Goal: Task Accomplishment & Management: Use online tool/utility

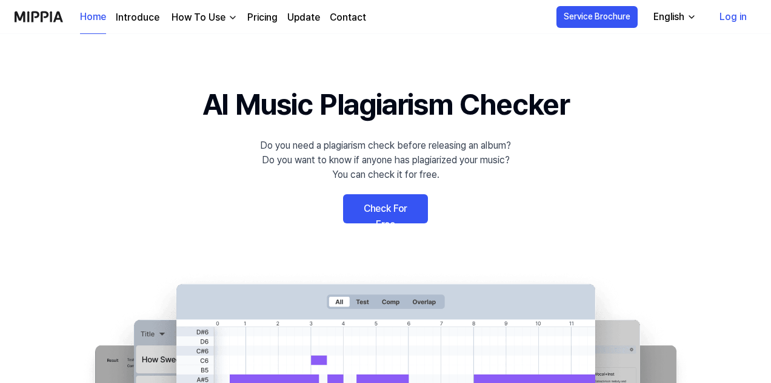
click at [383, 211] on link "Check For Free" at bounding box center [385, 208] width 85 height 29
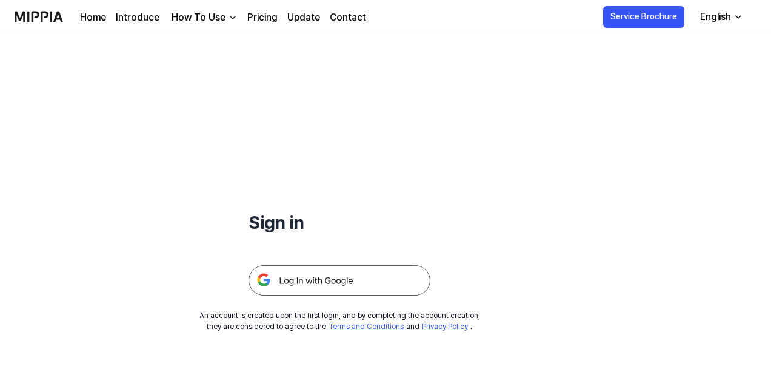
click at [324, 280] on img at bounding box center [340, 280] width 182 height 30
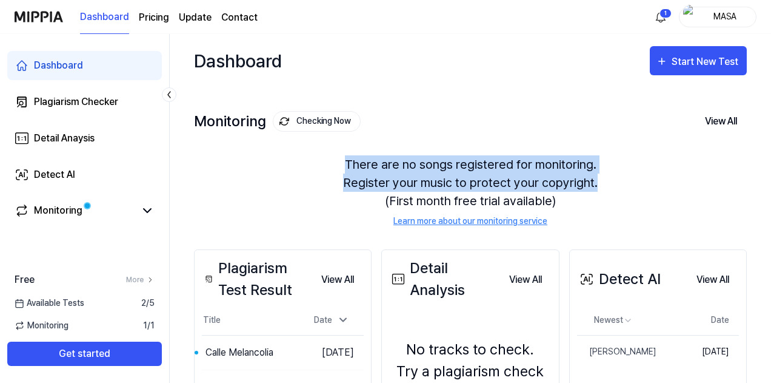
drag, startPoint x: 770, startPoint y: 117, endPoint x: 776, endPoint y: 191, distance: 74.2
click at [771, 191] on html "Dashboard Pricing Update Contact 1 MASA Dashboard Plagiarism Checker Detail Ana…" at bounding box center [385, 191] width 771 height 383
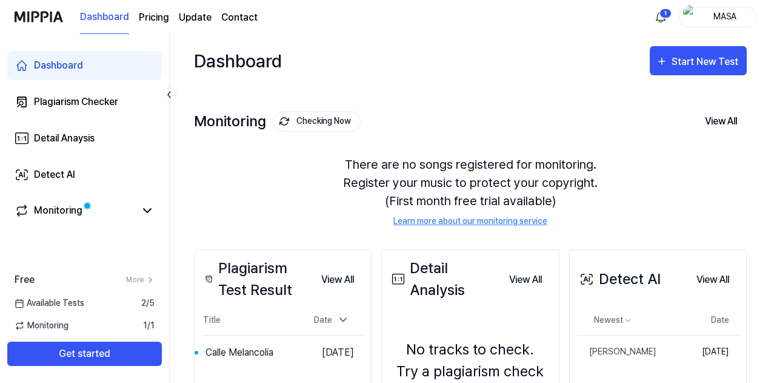
click at [657, 199] on div "There are no songs registered for monitoring. Register your music to protect yo…" at bounding box center [470, 191] width 553 height 101
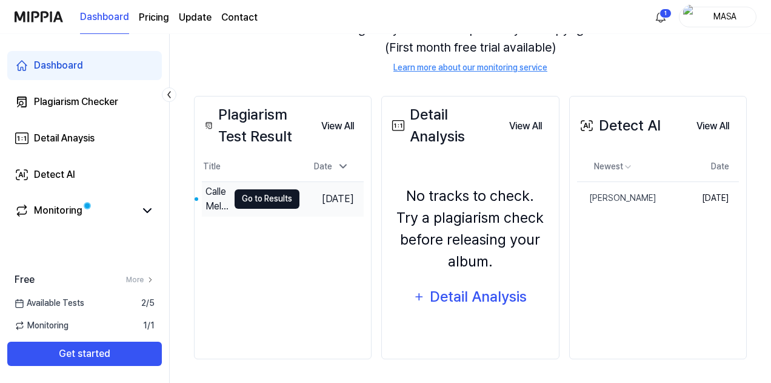
click at [265, 199] on button "Go to Results" at bounding box center [267, 198] width 65 height 19
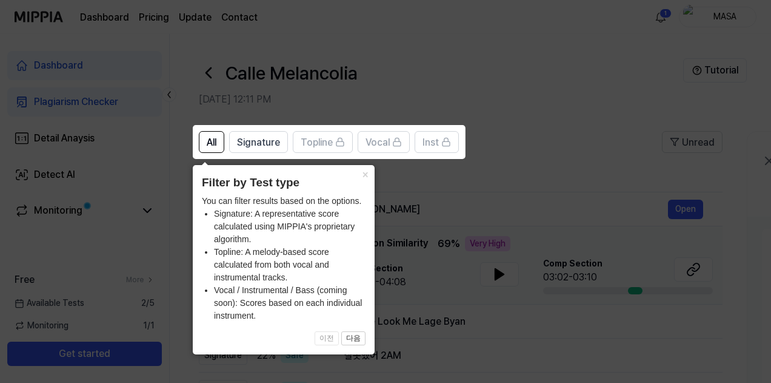
click at [451, 273] on icon at bounding box center [388, 191] width 776 height 383
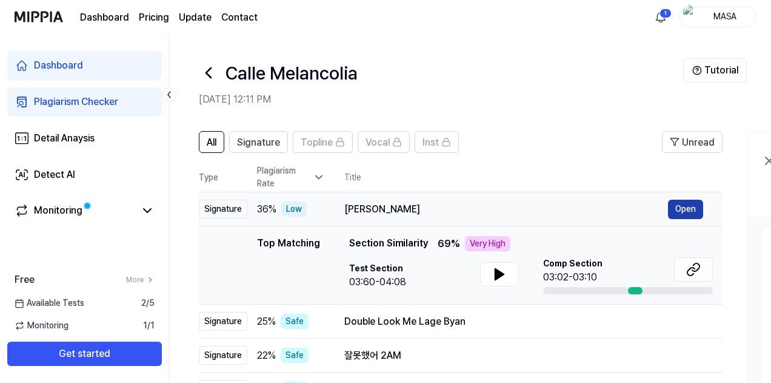
click at [681, 210] on button "Open" at bounding box center [685, 208] width 35 height 19
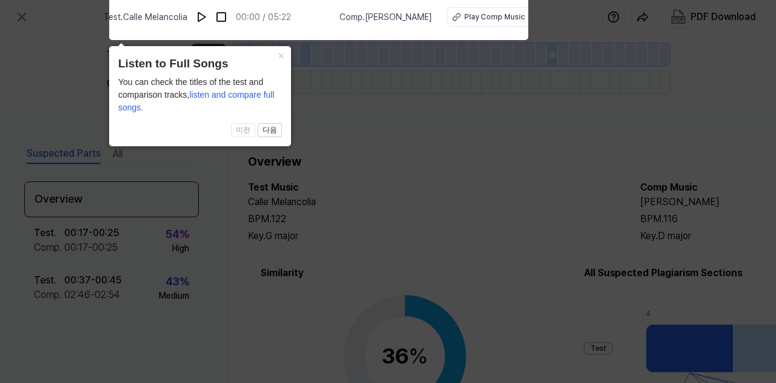
click at [397, 124] on icon at bounding box center [388, 188] width 776 height 389
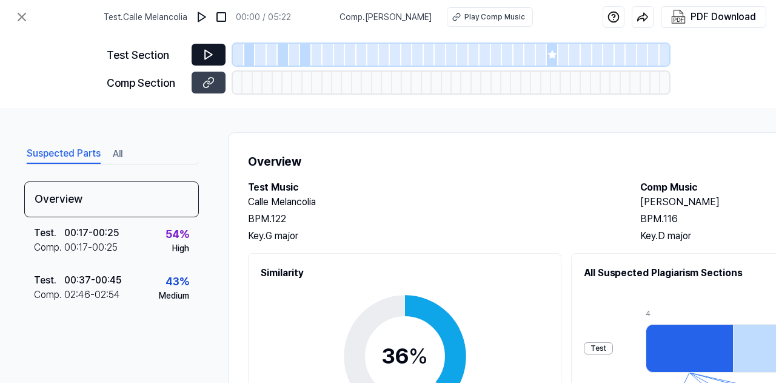
click at [207, 52] on icon at bounding box center [209, 55] width 12 height 12
click at [209, 53] on icon at bounding box center [209, 55] width 12 height 12
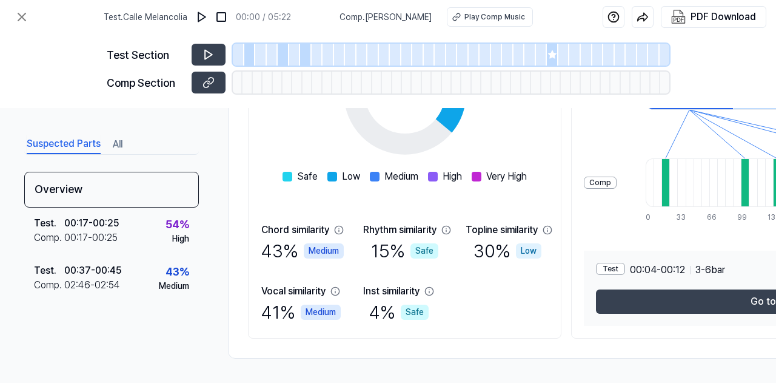
scroll to position [44, 0]
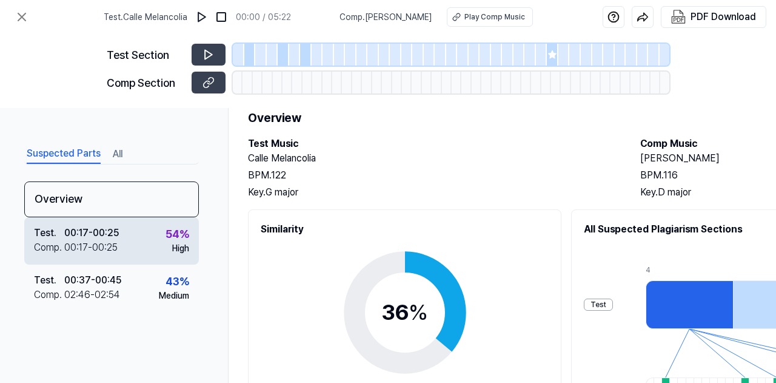
click at [61, 229] on div "Test ." at bounding box center [49, 233] width 30 height 15
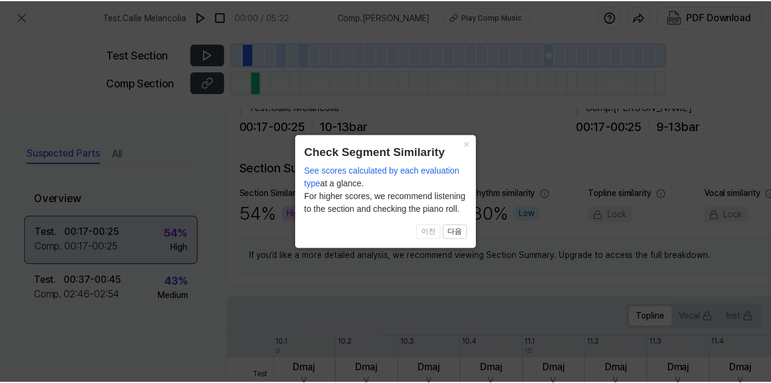
scroll to position [252, 0]
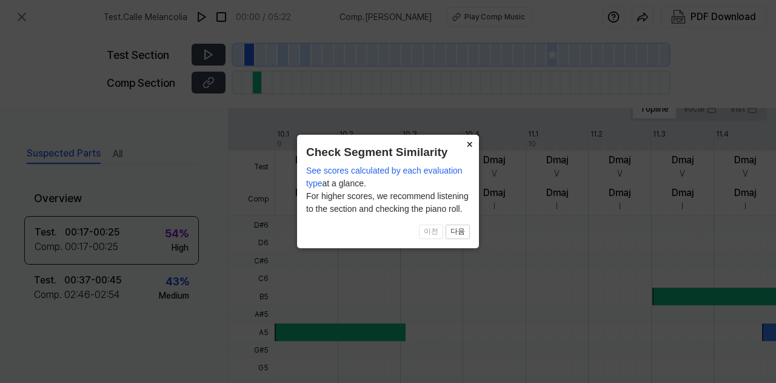
click at [468, 147] on button "×" at bounding box center [469, 143] width 19 height 17
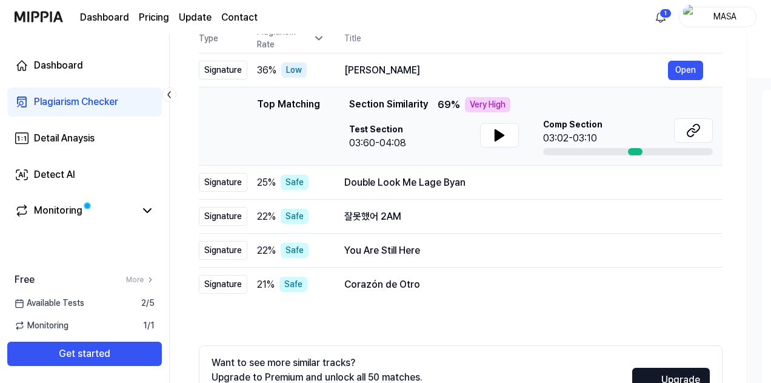
scroll to position [229, 0]
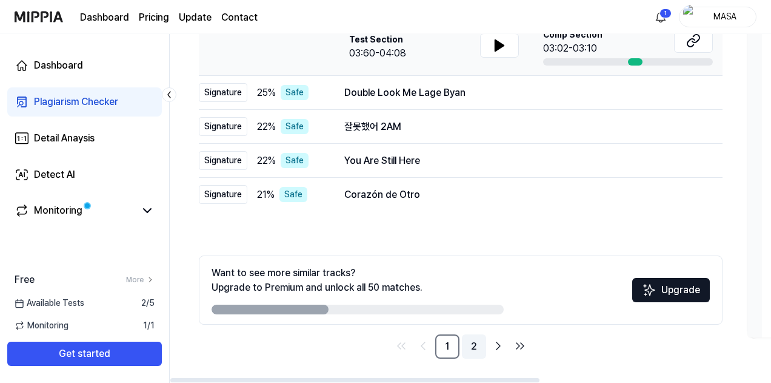
click at [475, 346] on link "2" at bounding box center [474, 346] width 24 height 24
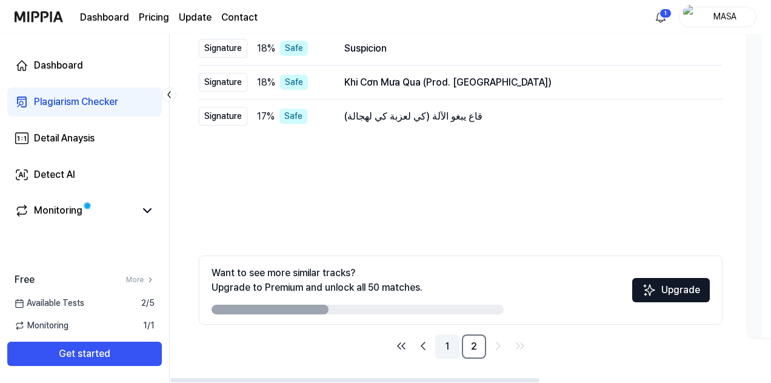
click at [448, 344] on link "1" at bounding box center [447, 346] width 24 height 24
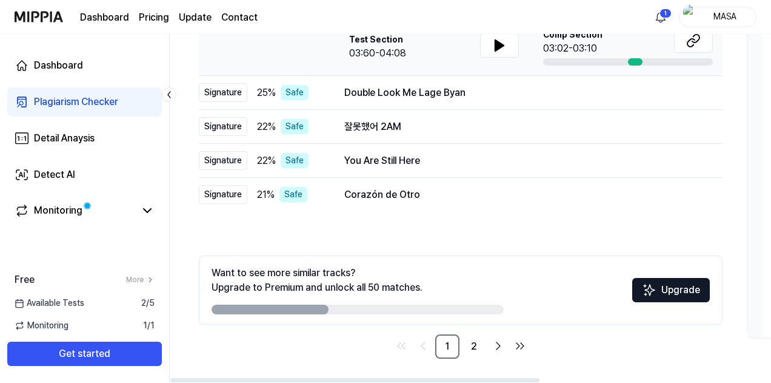
scroll to position [0, 0]
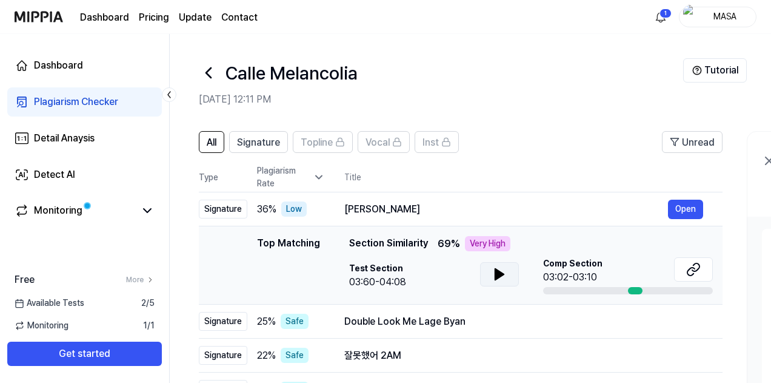
click at [490, 274] on button at bounding box center [499, 274] width 39 height 24
click at [206, 76] on icon at bounding box center [208, 72] width 19 height 19
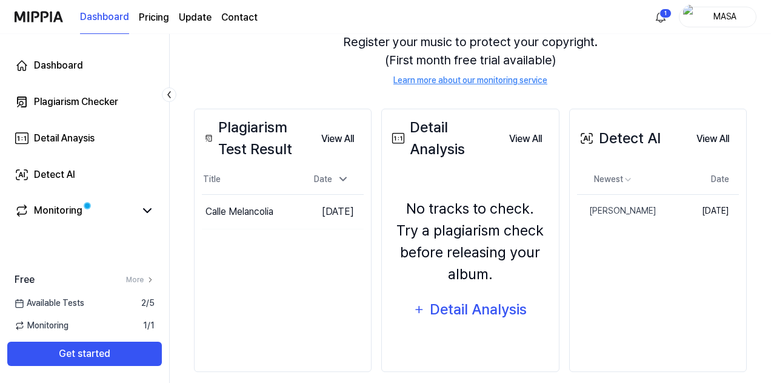
scroll to position [153, 0]
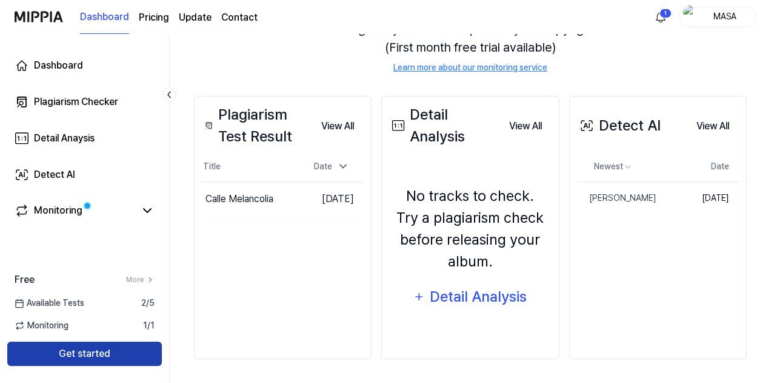
click at [95, 357] on button "Get started" at bounding box center [84, 353] width 155 height 24
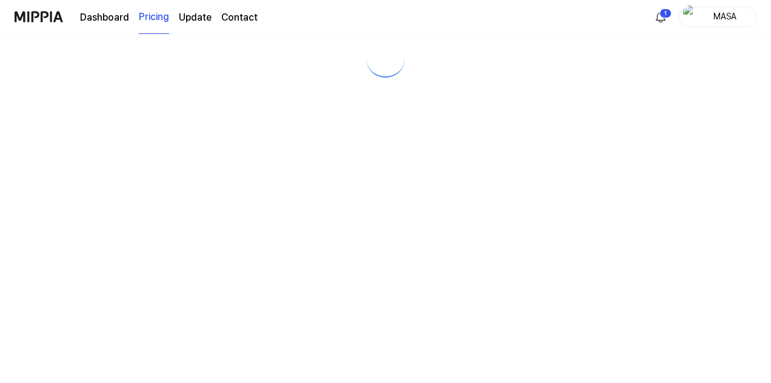
scroll to position [0, 0]
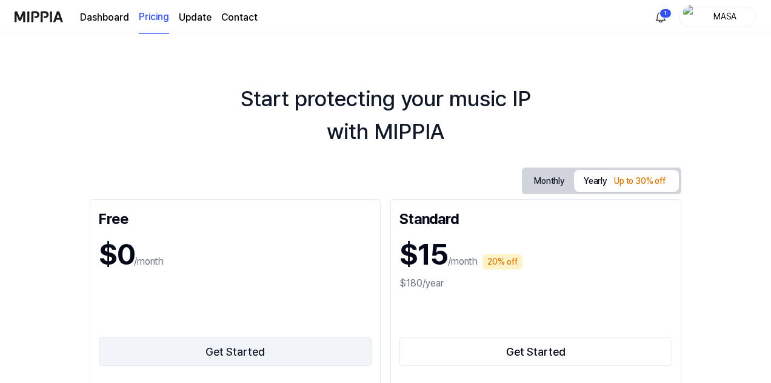
click at [217, 359] on button "Get Started" at bounding box center [235, 351] width 273 height 29
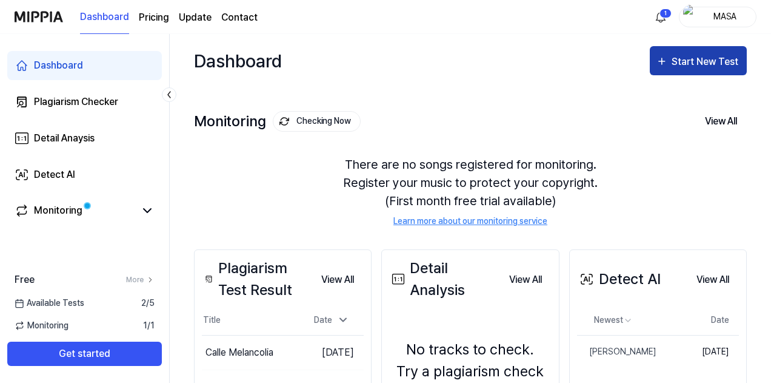
click at [687, 62] on div "Start New Test" at bounding box center [706, 62] width 69 height 16
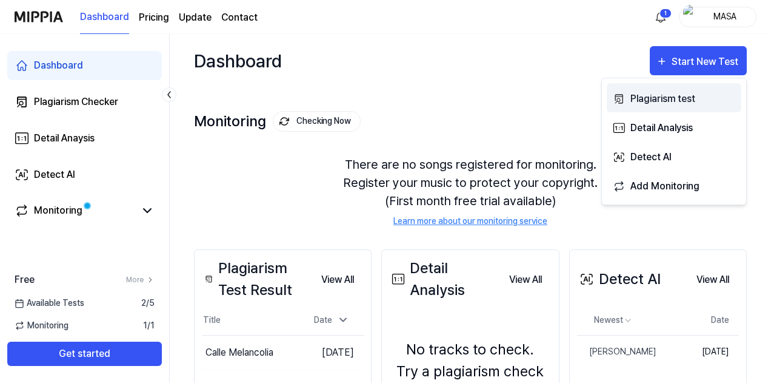
click at [680, 96] on div "Plagiarism test" at bounding box center [684, 99] width 106 height 16
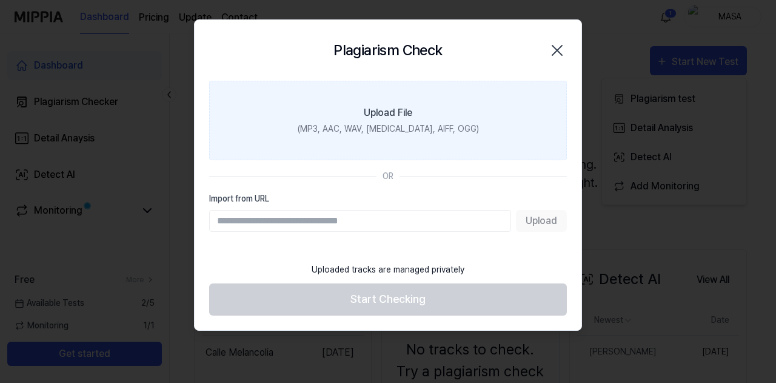
click at [402, 125] on div "(MP3, AAC, WAV, [MEDICAL_DATA], AIFF, OGG)" at bounding box center [388, 128] width 181 height 13
click at [0, 0] on input "Upload File (MP3, AAC, WAV, [MEDICAL_DATA], AIFF, OGG)" at bounding box center [0, 0] width 0 height 0
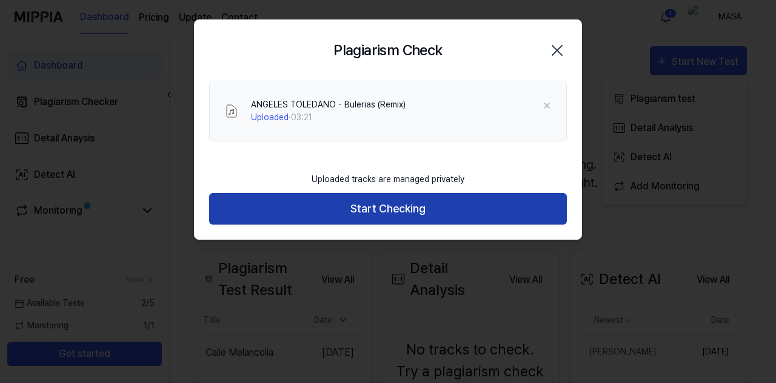
click at [363, 204] on button "Start Checking" at bounding box center [388, 209] width 358 height 32
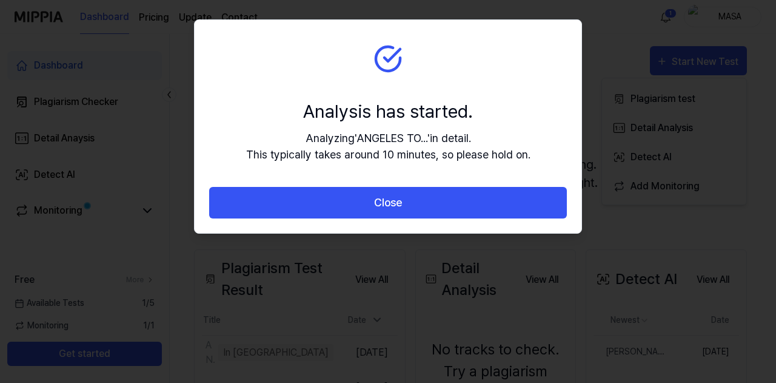
click at [363, 204] on button "Close" at bounding box center [388, 203] width 358 height 32
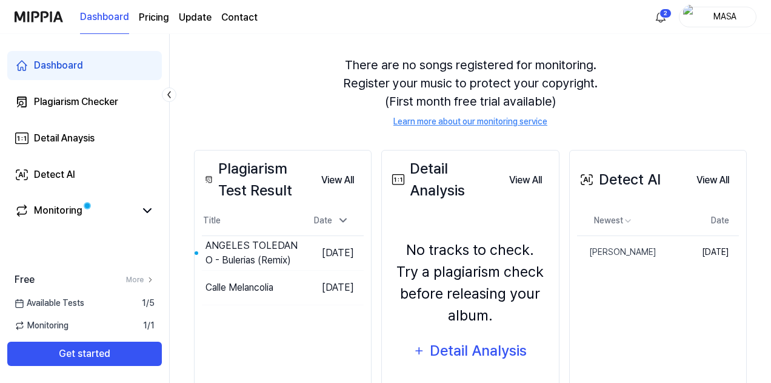
scroll to position [117, 0]
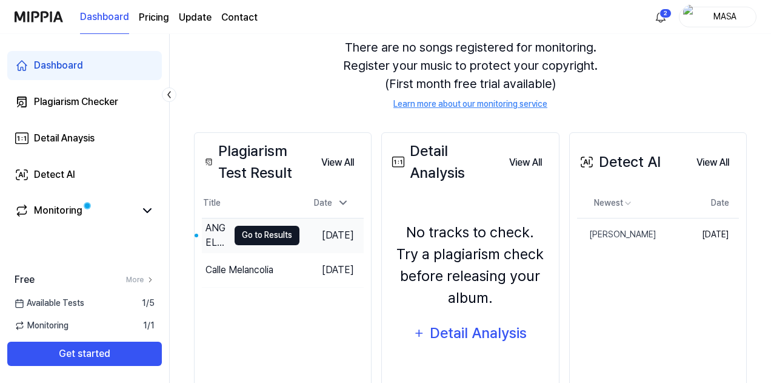
click at [242, 232] on button "Go to Results" at bounding box center [267, 235] width 65 height 19
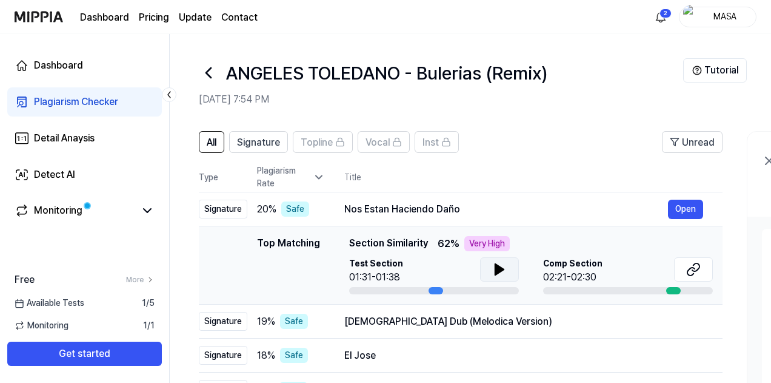
click at [498, 267] on icon at bounding box center [499, 269] width 8 height 11
click at [688, 209] on button "Open" at bounding box center [685, 208] width 35 height 19
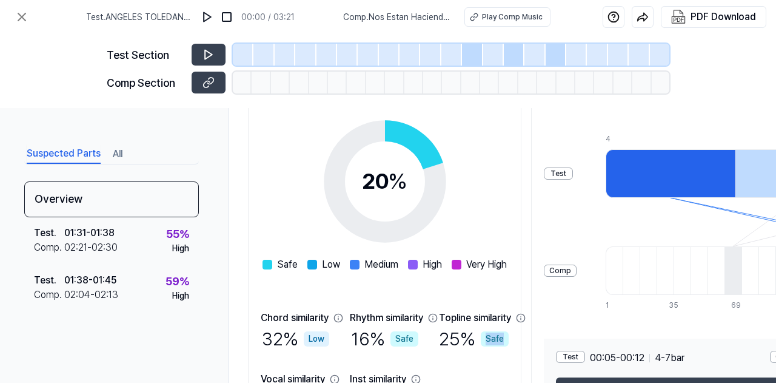
scroll to position [267, 0]
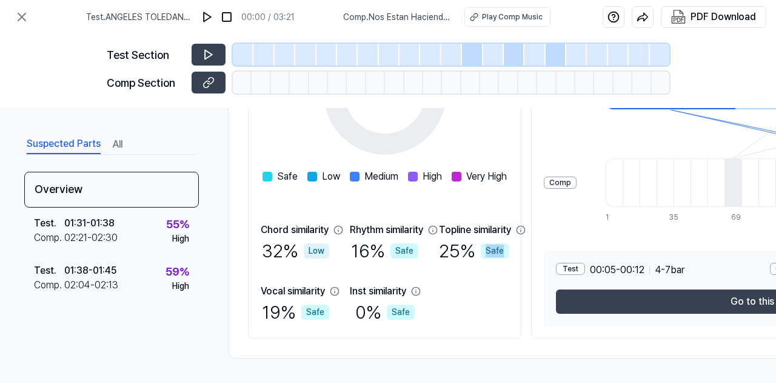
drag, startPoint x: 528, startPoint y: 377, endPoint x: 587, endPoint y: 384, distance: 59.2
click at [587, 382] on html "Test . ANGELES TOLEDANO - Bulerias (Remix) 00:00 / 03:21 Comp . Nos Estan Hacie…" at bounding box center [388, 191] width 776 height 383
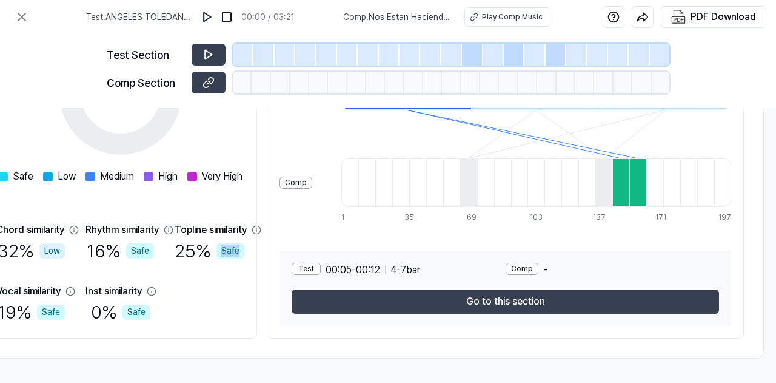
scroll to position [267, 281]
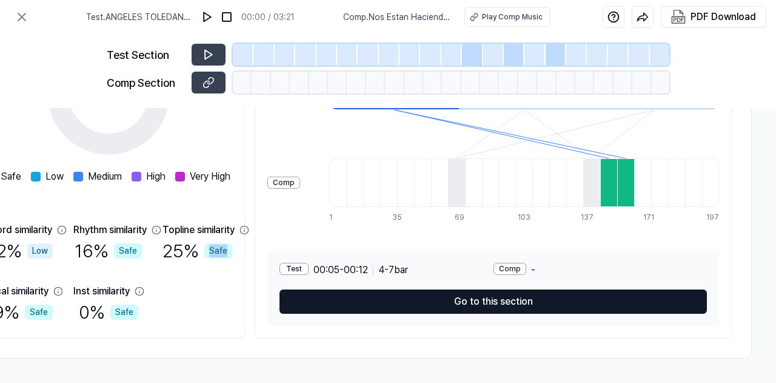
click at [533, 293] on button "Go to this section" at bounding box center [493, 301] width 427 height 24
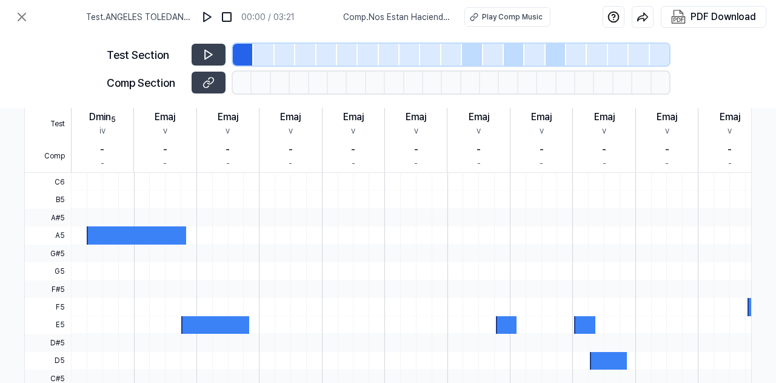
scroll to position [267, 209]
click at [207, 52] on icon at bounding box center [208, 54] width 7 height 9
click at [207, 52] on icon at bounding box center [207, 54] width 2 height 8
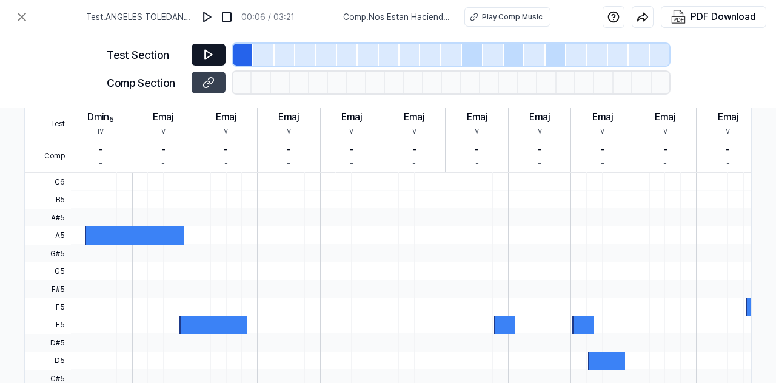
scroll to position [0, 2]
drag, startPoint x: 192, startPoint y: 320, endPoint x: 190, endPoint y: 282, distance: 37.7
click at [190, 282] on div at bounding box center [570, 343] width 1002 height 340
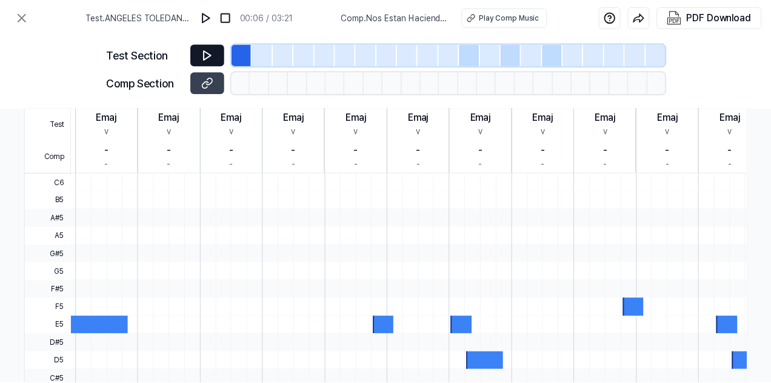
scroll to position [0, 161]
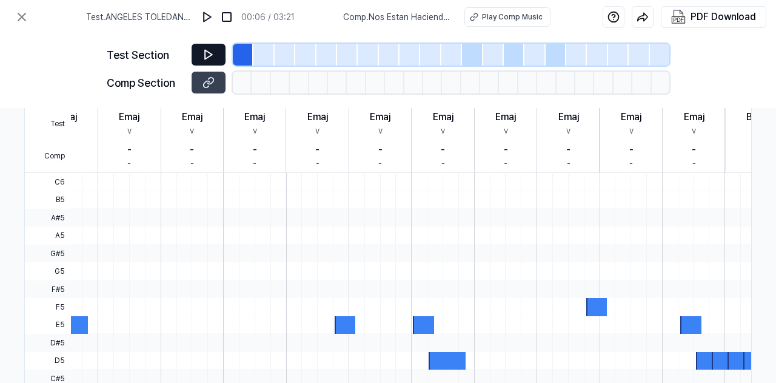
drag, startPoint x: 189, startPoint y: 291, endPoint x: 517, endPoint y: 284, distance: 327.5
click at [517, 284] on div at bounding box center [411, 343] width 1002 height 340
click at [206, 51] on icon at bounding box center [208, 54] width 7 height 9
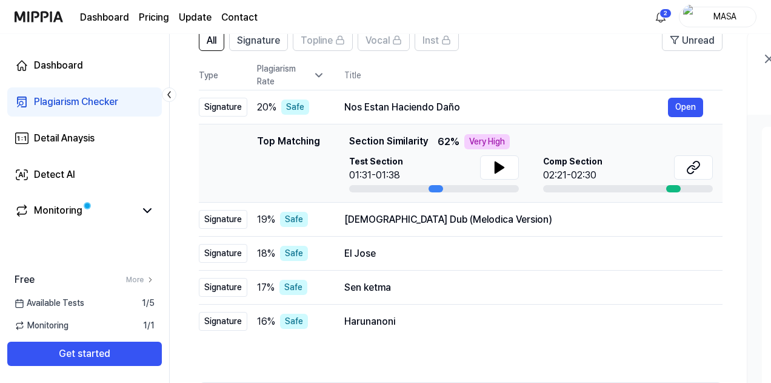
scroll to position [38, 0]
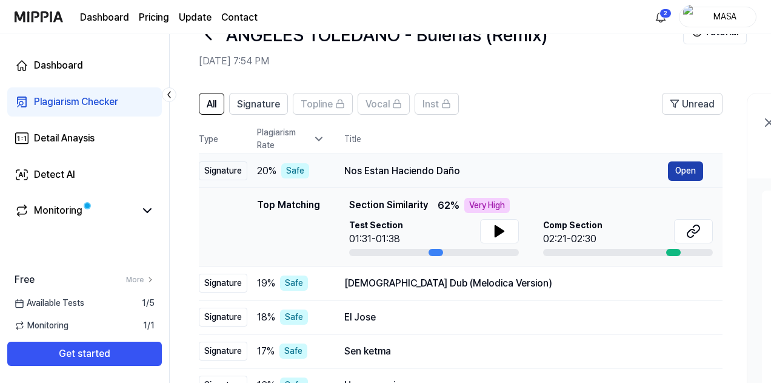
click at [685, 169] on button "Open" at bounding box center [685, 170] width 35 height 19
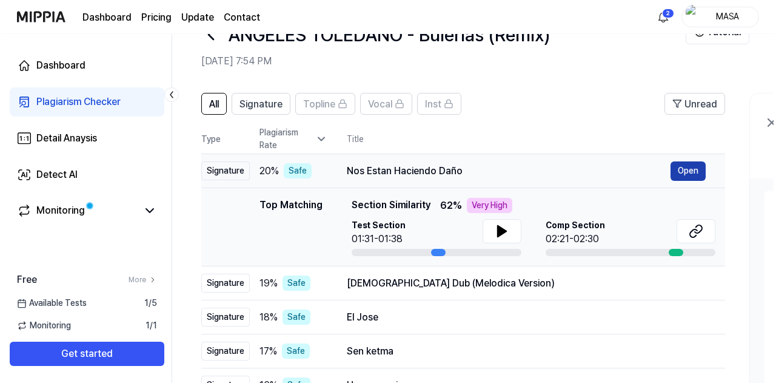
scroll to position [0, 0]
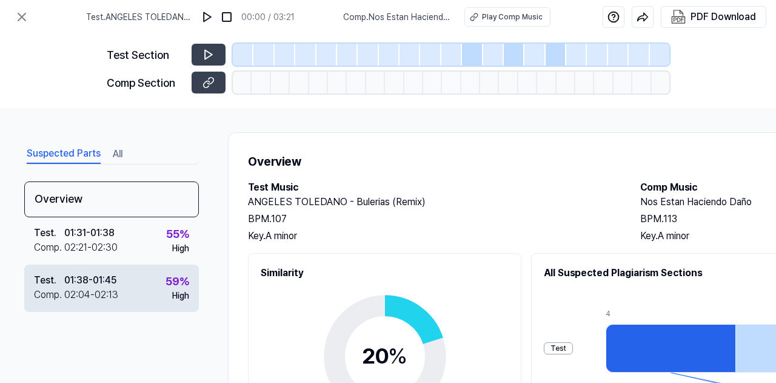
click at [103, 283] on div "01:38 - 01:45" at bounding box center [90, 280] width 52 height 15
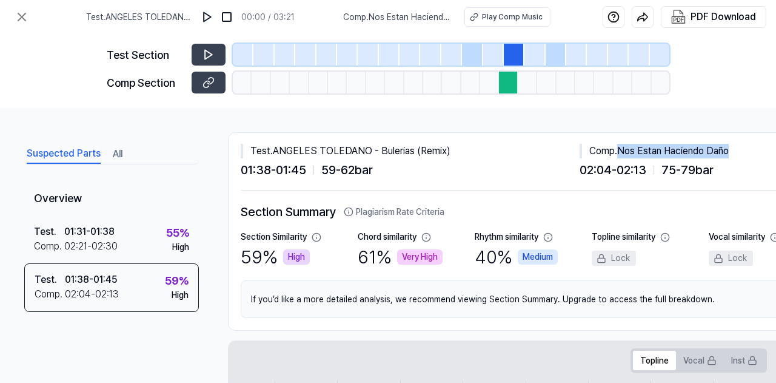
drag, startPoint x: 620, startPoint y: 152, endPoint x: 745, endPoint y: 151, distance: 124.9
click at [745, 151] on div "Comp . Nos Estan Haciendo Daño" at bounding box center [749, 151] width 339 height 15
copy div "Nos Estan Haciendo Daño"
click at [413, 255] on div "Very High" at bounding box center [419, 256] width 45 height 15
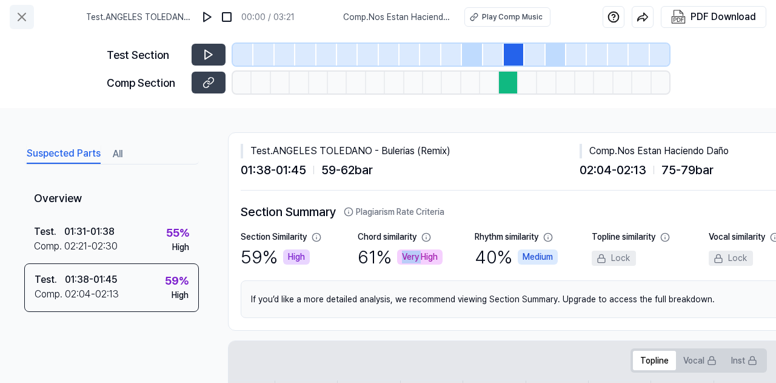
click at [21, 22] on icon at bounding box center [22, 17] width 15 height 15
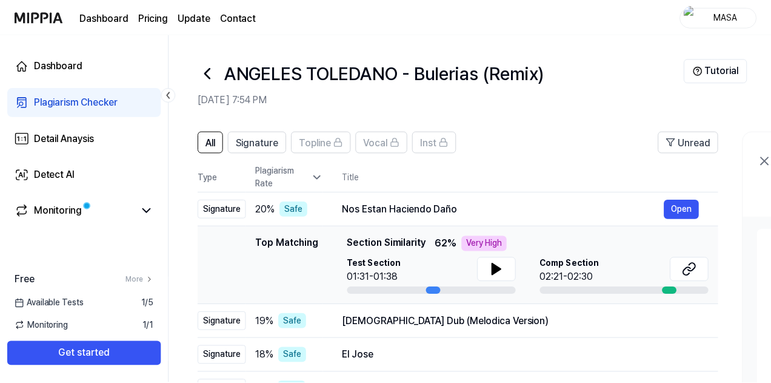
scroll to position [38, 0]
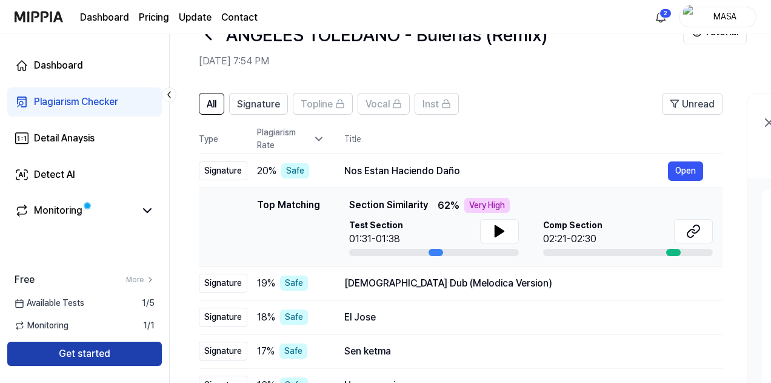
click at [83, 360] on button "Get started" at bounding box center [84, 353] width 155 height 24
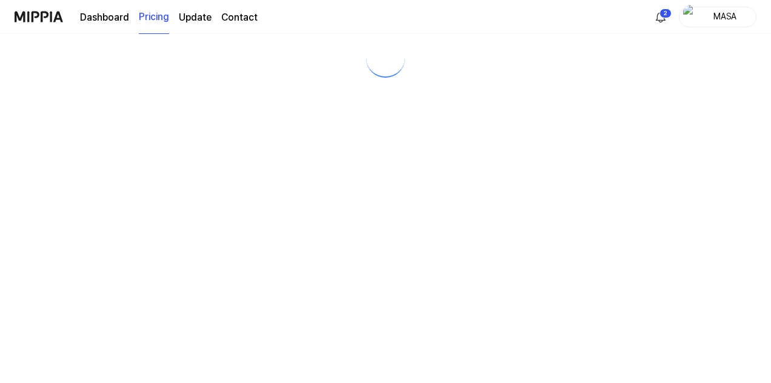
scroll to position [0, 0]
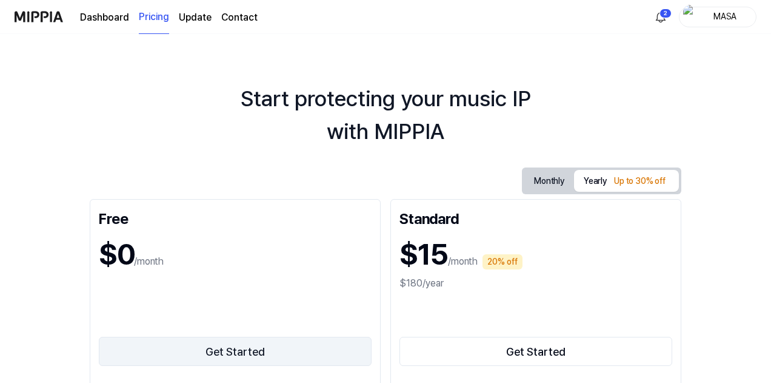
click at [220, 364] on button "Get Started" at bounding box center [235, 351] width 273 height 29
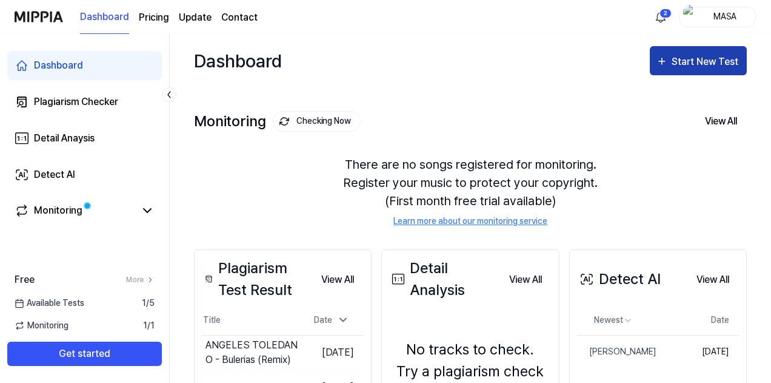
click at [712, 61] on div "Start New Test" at bounding box center [706, 62] width 69 height 16
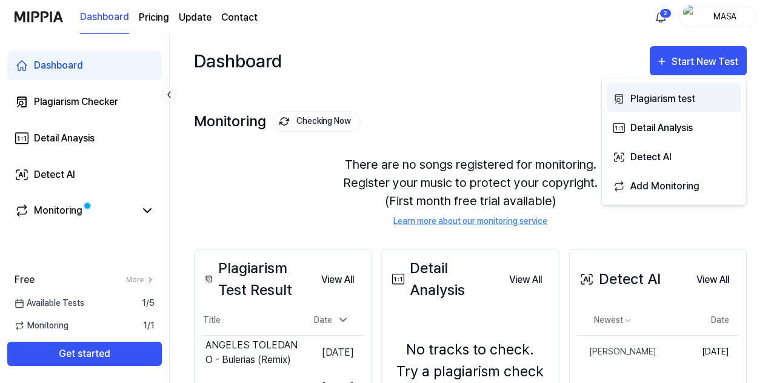
click at [673, 98] on div "Plagiarism test" at bounding box center [684, 99] width 106 height 16
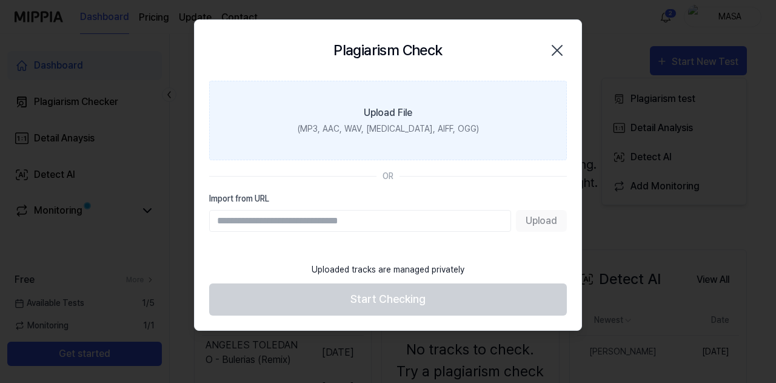
click at [404, 129] on div "(MP3, AAC, WAV, [MEDICAL_DATA], AIFF, OGG)" at bounding box center [388, 128] width 181 height 13
click at [0, 0] on input "Upload File (MP3, AAC, WAV, [MEDICAL_DATA], AIFF, OGG)" at bounding box center [0, 0] width 0 height 0
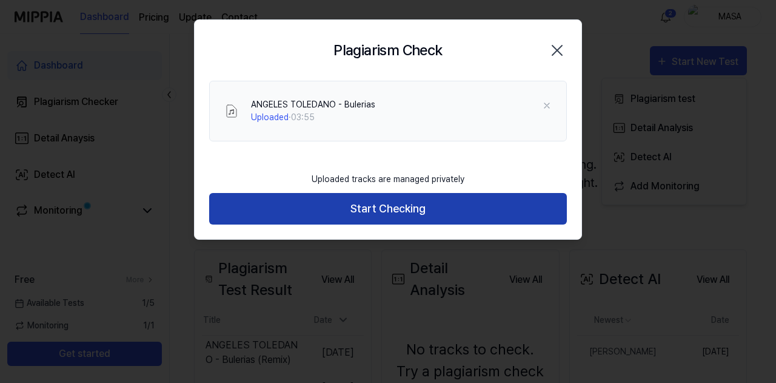
click at [374, 210] on button "Start Checking" at bounding box center [388, 209] width 358 height 32
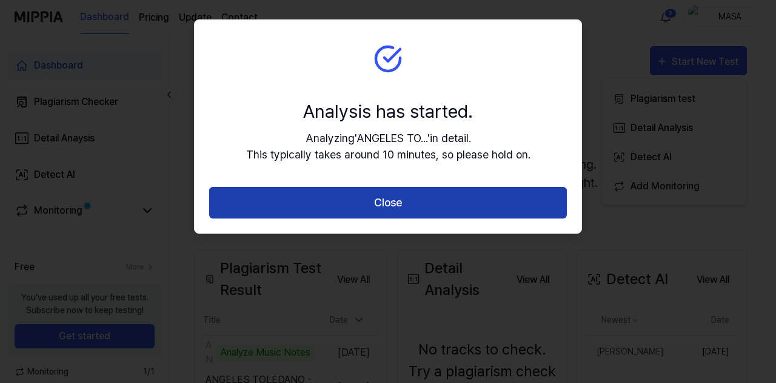
click at [388, 204] on button "Close" at bounding box center [388, 203] width 358 height 32
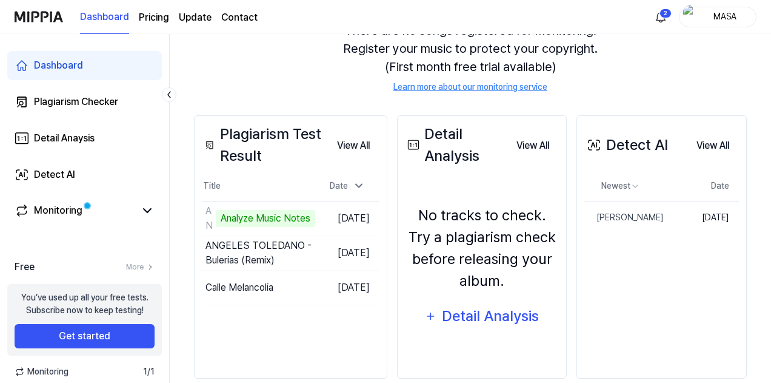
scroll to position [153, 0]
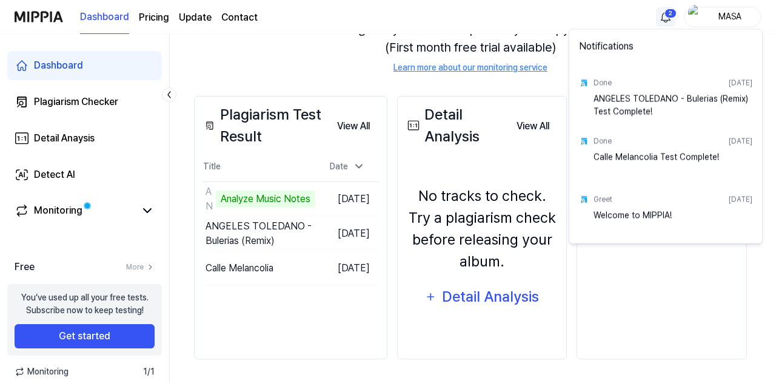
click at [658, 16] on html "Dashboard Pricing Update Contact 2 MASA Dashboard Plagiarism Checker Detail Ana…" at bounding box center [388, 38] width 776 height 383
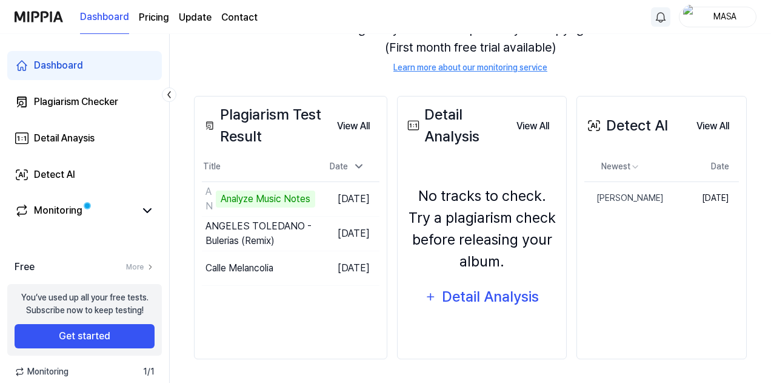
click at [658, 16] on html "Dashboard Pricing Update Contact MASA Dashboard Plagiarism Checker Detail Anays…" at bounding box center [385, 38] width 771 height 383
click at [278, 200] on td "ANGELES TOLEDANO - Bulerias 25% Go to Results" at bounding box center [258, 199] width 113 height 34
click at [280, 192] on td "ANGELES TOLEDANO - Bulerias 27% Go to Results" at bounding box center [258, 199] width 113 height 34
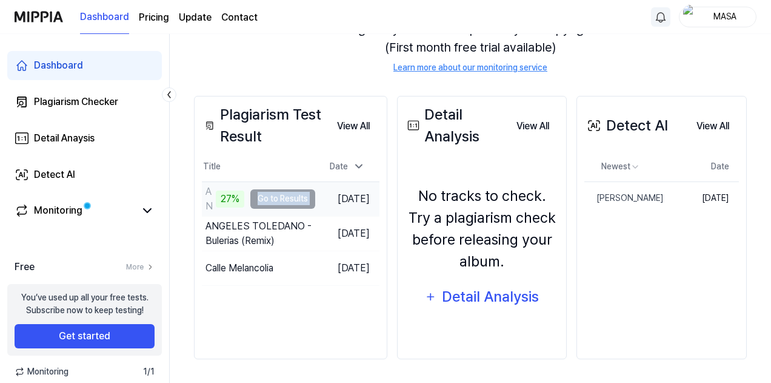
click at [280, 192] on td "ANGELES TOLEDANO - Bulerias 27% Go to Results" at bounding box center [258, 199] width 113 height 34
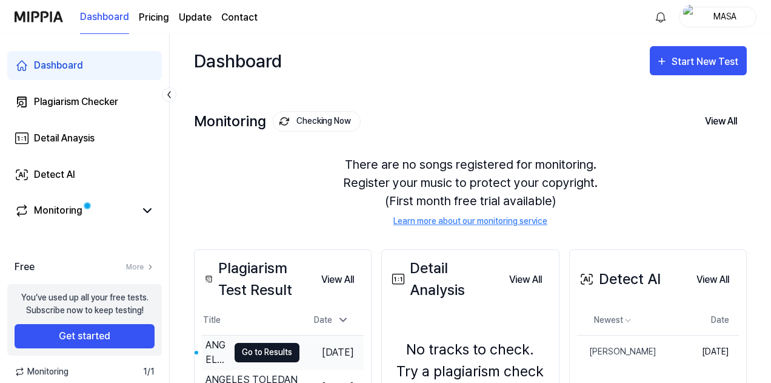
click at [245, 353] on button "Go to Results" at bounding box center [267, 352] width 65 height 19
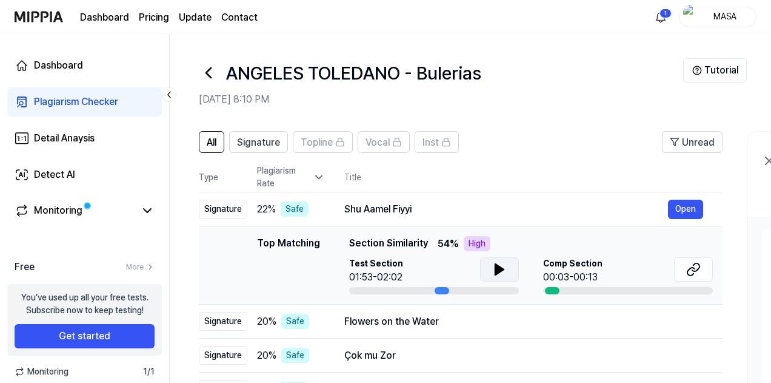
click at [497, 272] on icon at bounding box center [499, 269] width 8 height 11
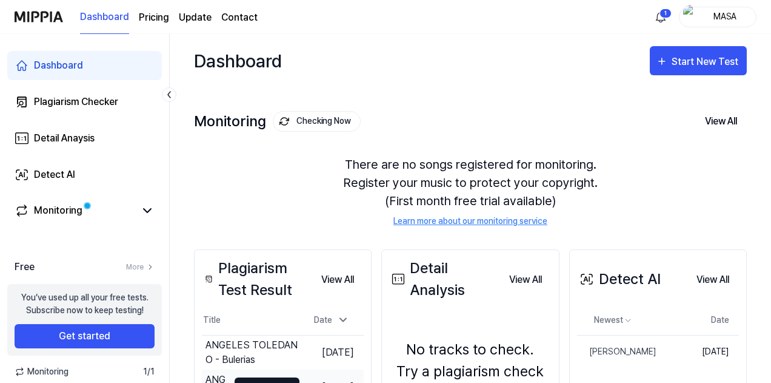
click at [258, 381] on button "Go to Results" at bounding box center [267, 386] width 65 height 19
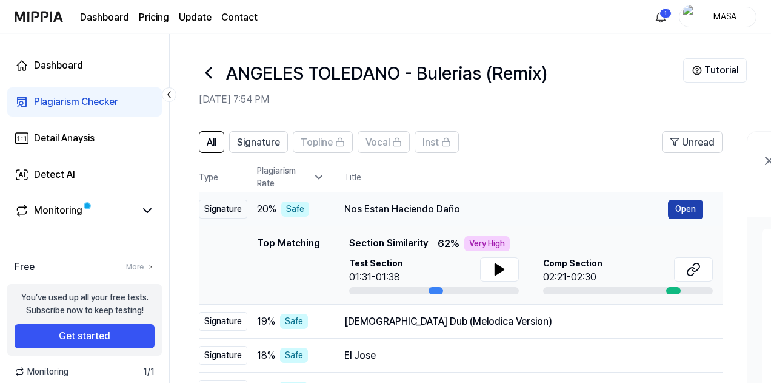
click at [683, 207] on button "Open" at bounding box center [685, 208] width 35 height 19
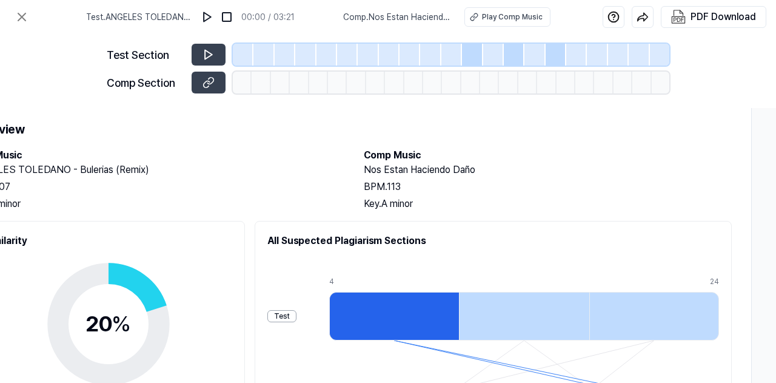
scroll to position [0, 281]
